Goal: Navigation & Orientation: Find specific page/section

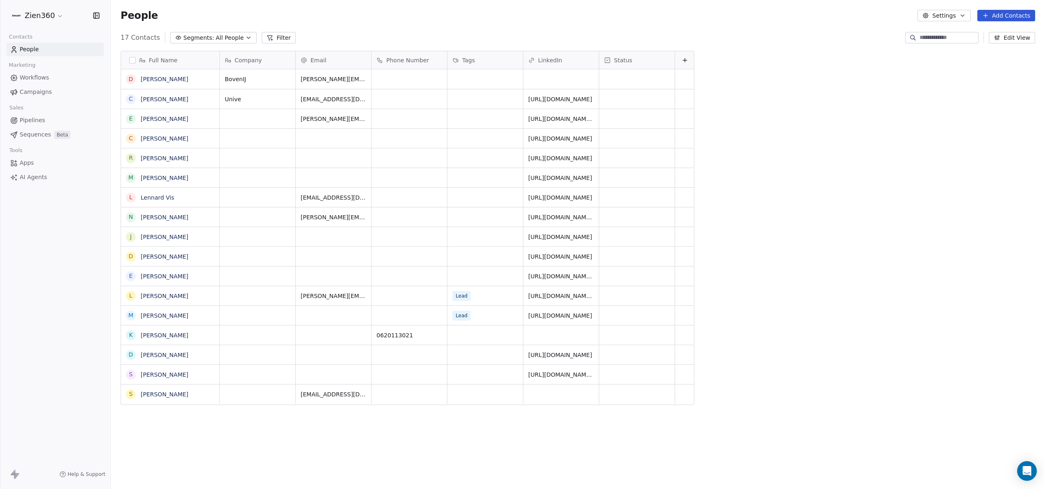
scroll to position [425, 928]
click at [40, 120] on span "Pipelines" at bounding box center [32, 120] width 25 height 9
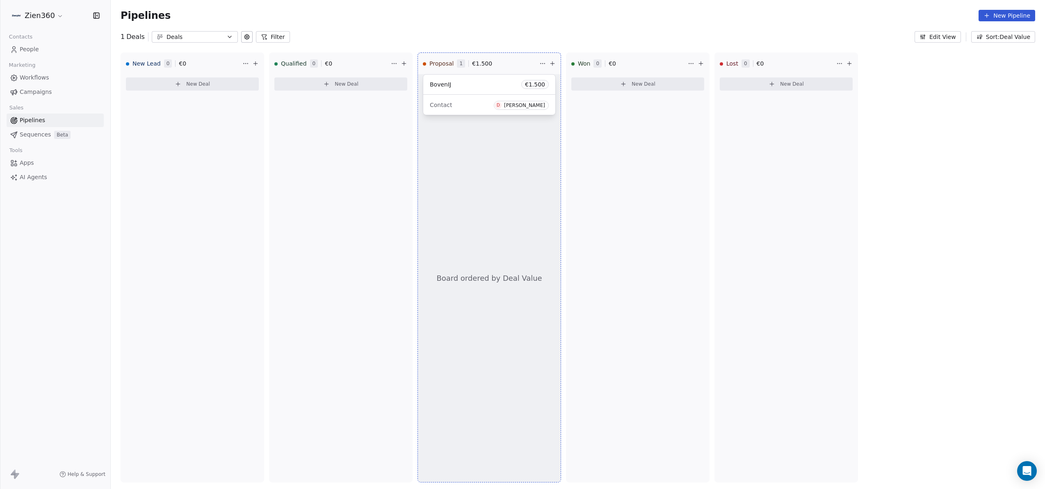
drag, startPoint x: 465, startPoint y: 85, endPoint x: 612, endPoint y: 101, distance: 147.3
click at [612, 101] on div "New Lead 0 € 0 New Deal Qualified 0 € 0 New Deal Proposal 1 € 1.500 Board order…" at bounding box center [578, 271] width 935 height 437
drag, startPoint x: 469, startPoint y: 89, endPoint x: 624, endPoint y: 85, distance: 155.1
click at [624, 85] on div "New Lead 0 € 0 New Deal Qualified 0 € 0 New Deal Proposal 1 € 1.500 Board order…" at bounding box center [578, 271] width 935 height 437
click at [334, 87] on div "New Lead 0 € 0 New Deal Qualified 0 € 0 New Deal Proposal 1 € 1.500 Board order…" at bounding box center [578, 271] width 935 height 437
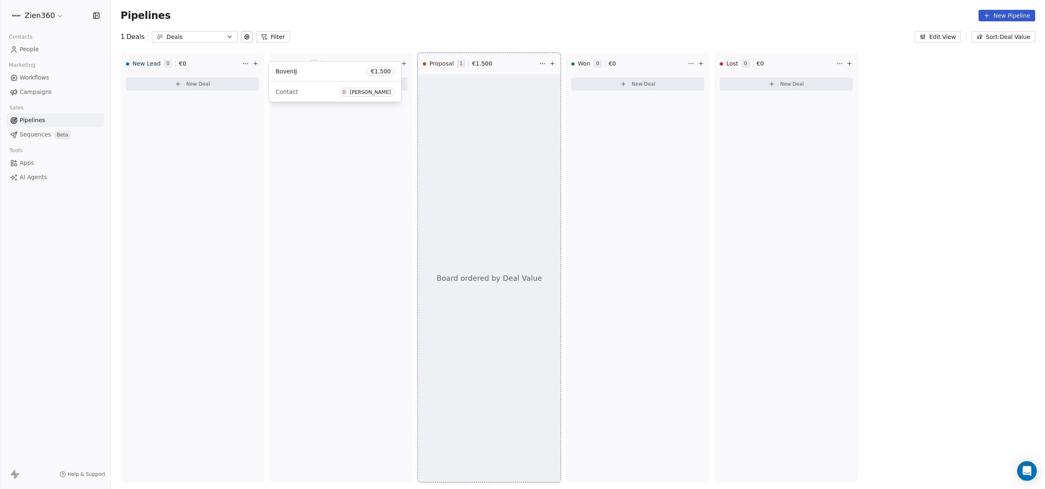
drag, startPoint x: 465, startPoint y: 86, endPoint x: 311, endPoint y: 73, distance: 154.8
click at [311, 73] on div "New Lead 0 € 0 New Deal Qualified 0 € 0 New Deal Proposal 1 € 1.500 Board order…" at bounding box center [578, 271] width 935 height 437
drag, startPoint x: 498, startPoint y: 81, endPoint x: 649, endPoint y: 175, distance: 177.8
drag, startPoint x: 509, startPoint y: 87, endPoint x: 668, endPoint y: 153, distance: 172.2
click at [668, 153] on div "New Lead 0 € 0 New Deal Qualified 0 € 0 New Deal Proposal 1 € 1.500 Board order…" at bounding box center [578, 271] width 935 height 437
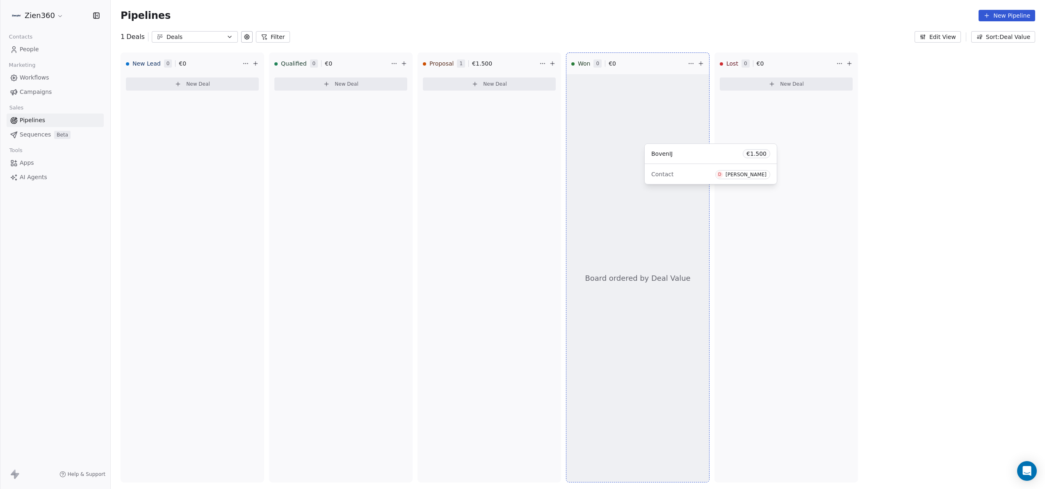
drag, startPoint x: 496, startPoint y: 82, endPoint x: 720, endPoint y: 152, distance: 233.7
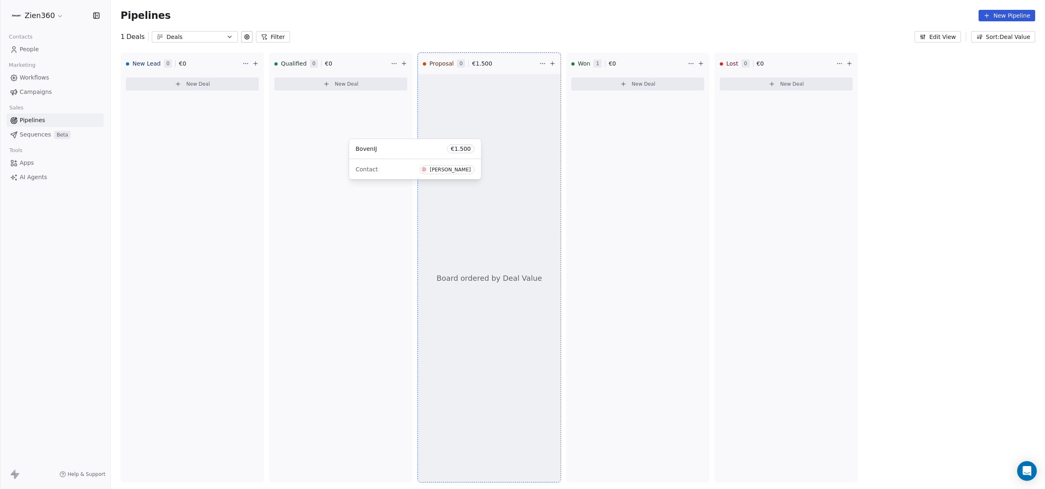
drag, startPoint x: 631, startPoint y: 90, endPoint x: 404, endPoint y: 155, distance: 236.5
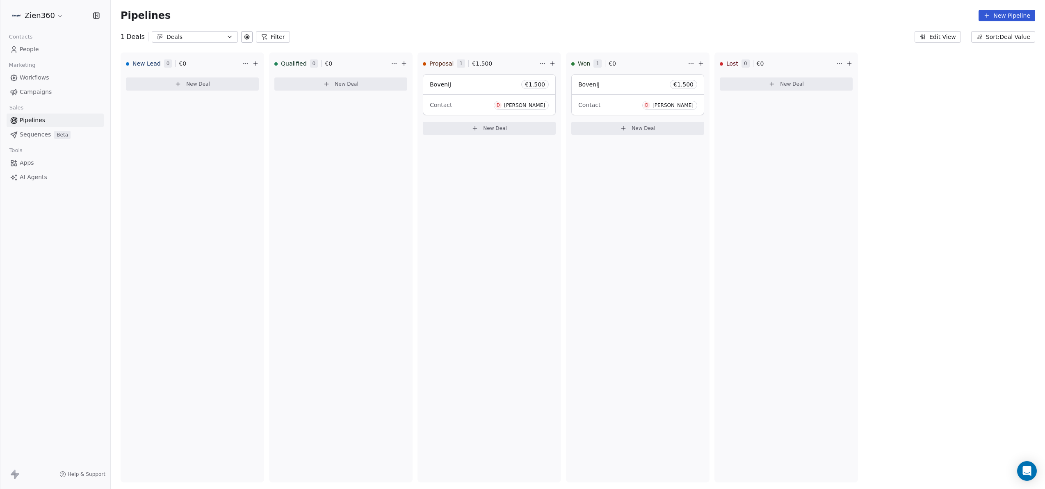
click at [27, 165] on span "Apps" at bounding box center [27, 163] width 14 height 9
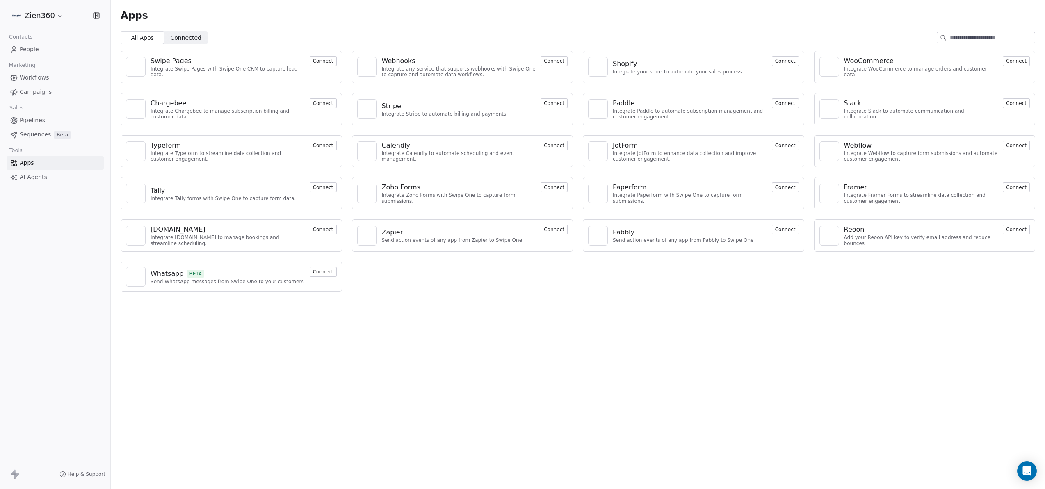
click at [43, 134] on span "Sequences" at bounding box center [35, 134] width 31 height 9
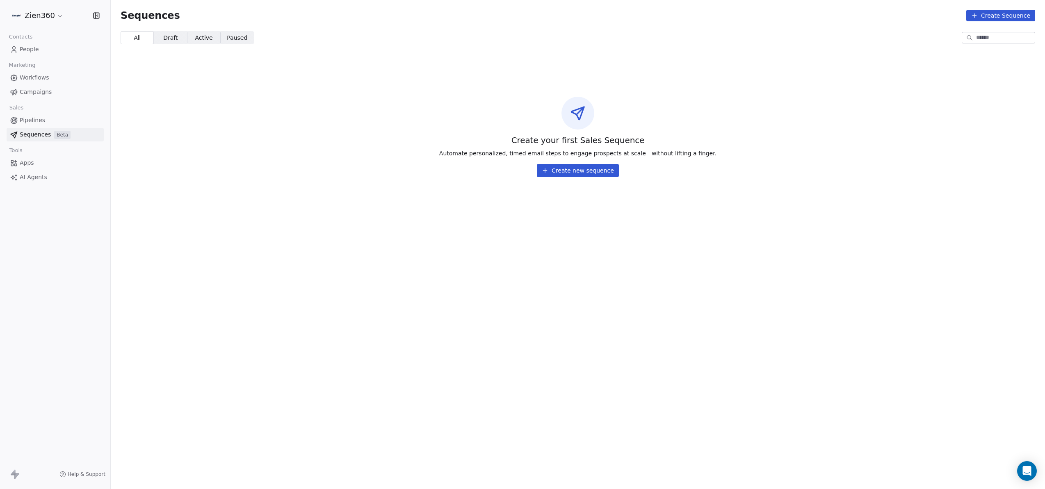
click at [34, 123] on span "Pipelines" at bounding box center [32, 120] width 25 height 9
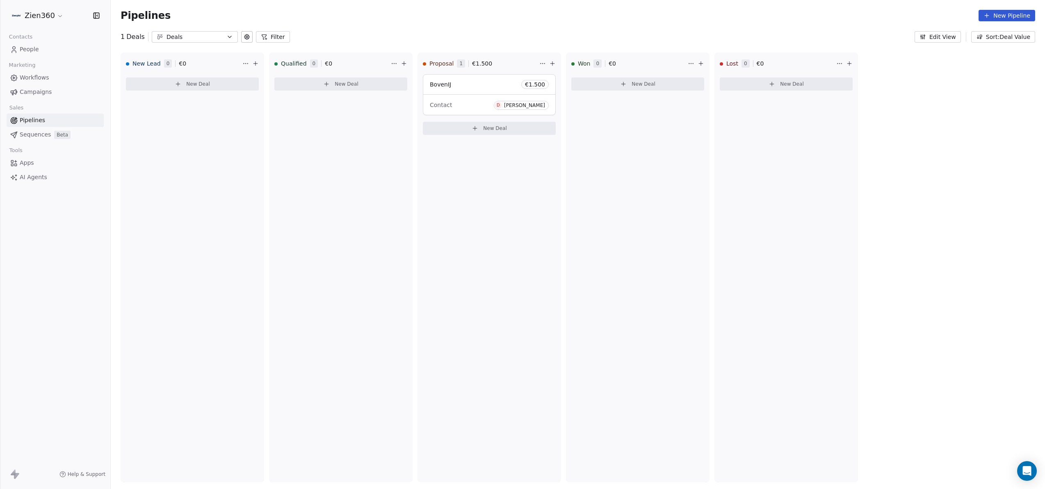
click at [39, 47] on link "People" at bounding box center [55, 50] width 97 height 14
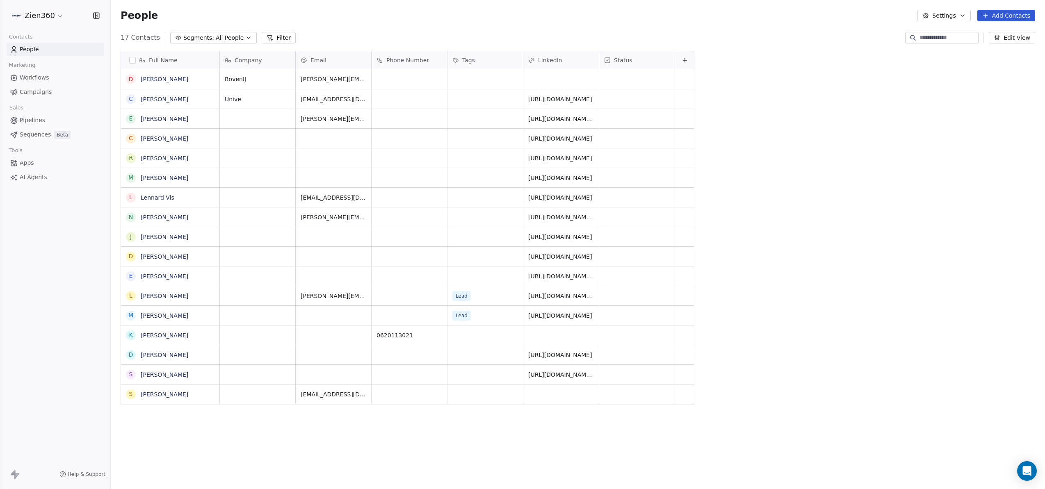
scroll to position [425, 928]
